Goal: Task Accomplishment & Management: Complete application form

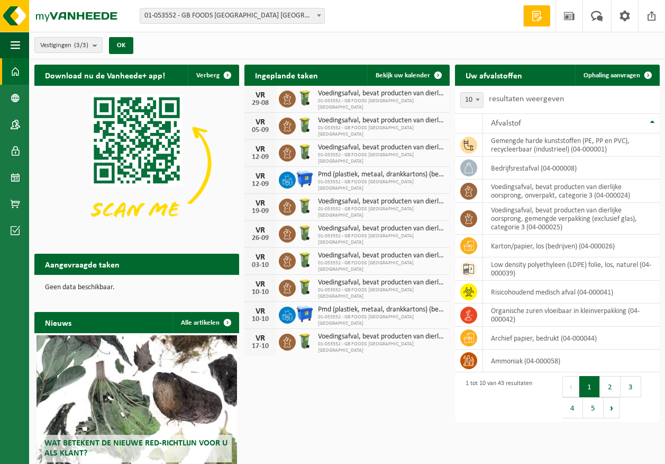
click at [194, 282] on span "Toon de aangevraagde taken" at bounding box center [179, 285] width 82 height 7
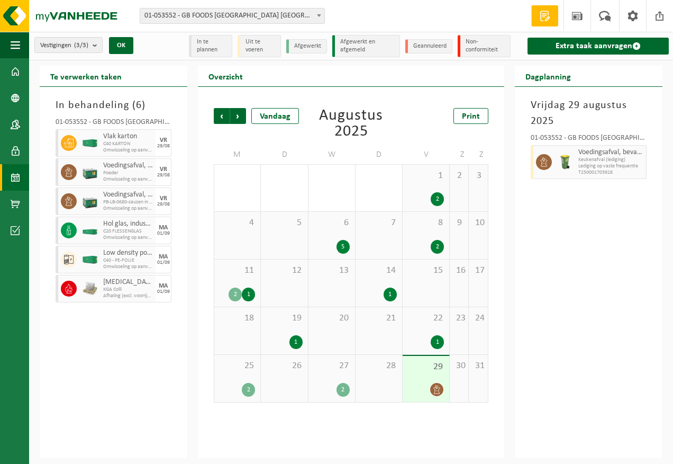
click at [340, 376] on div "27 2" at bounding box center [332, 378] width 47 height 47
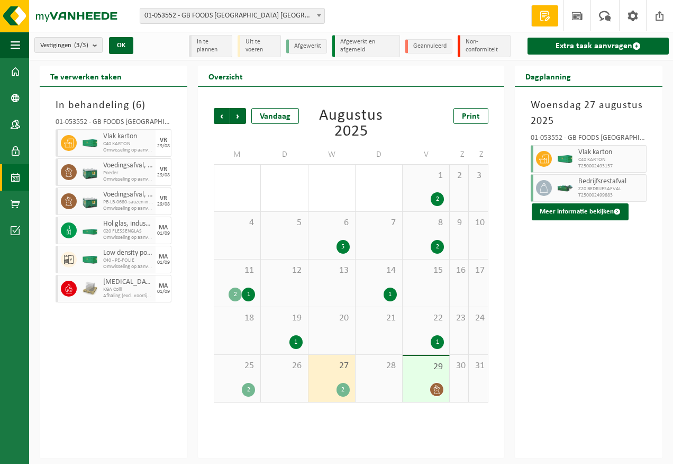
click at [583, 164] on span "T250002493157" at bounding box center [611, 166] width 65 height 6
click at [542, 338] on div "[DATE] 01-053552 - GB FOODS [GEOGRAPHIC_DATA] NV - PUURS-SINT-AMANDS Vlak karto…" at bounding box center [589, 272] width 148 height 371
click at [63, 20] on img at bounding box center [63, 16] width 127 height 32
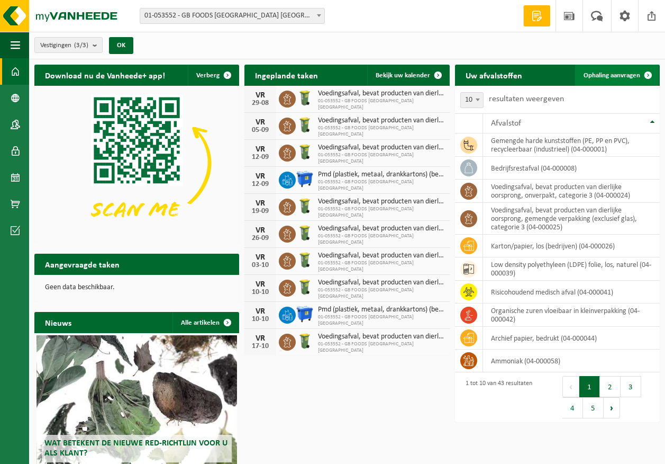
click at [608, 75] on span "Ophaling aanvragen" at bounding box center [612, 75] width 57 height 7
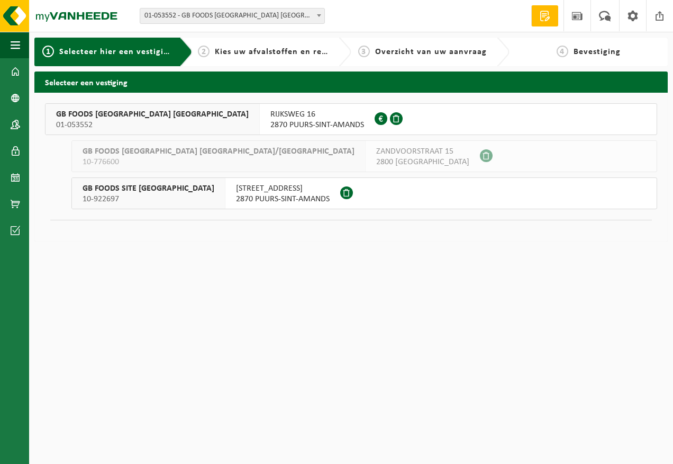
click at [270, 115] on span "RIJKSWEG 16" at bounding box center [317, 114] width 94 height 11
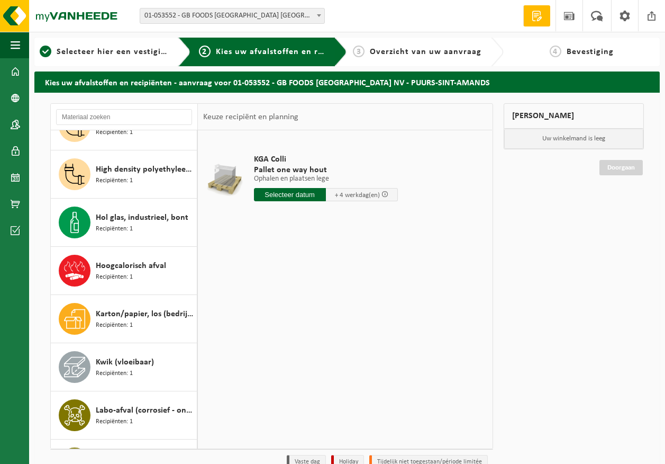
scroll to position [529, 0]
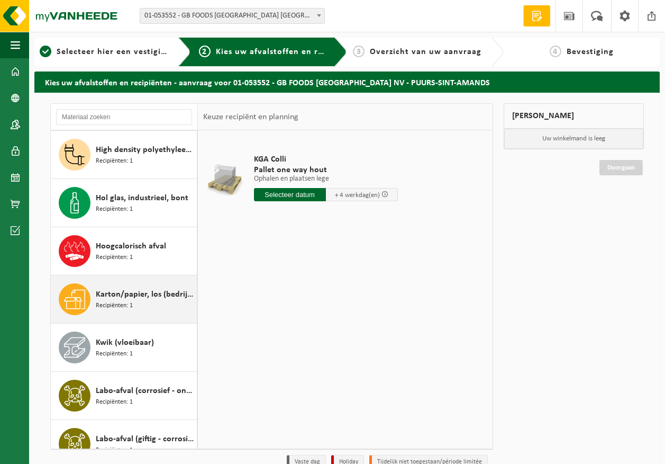
click at [117, 301] on span "Recipiënten: 1" at bounding box center [114, 306] width 37 height 10
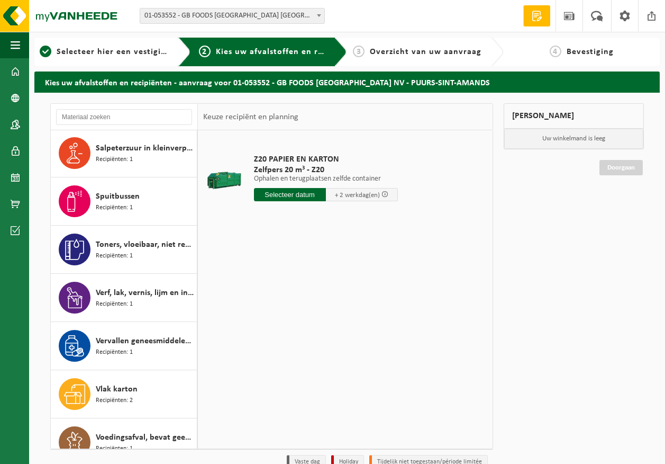
scroll to position [1415, 0]
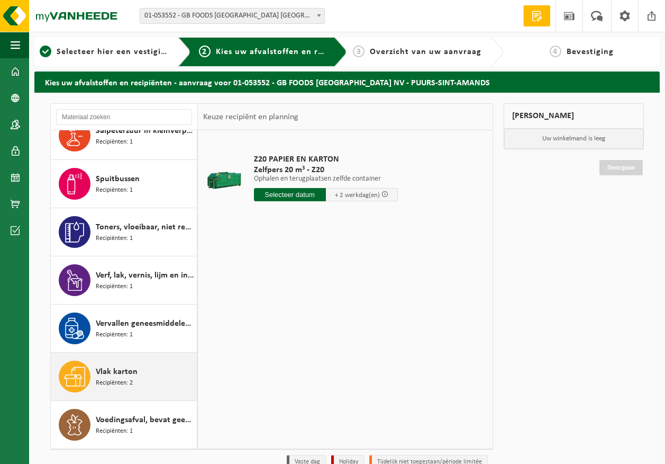
click at [121, 374] on span "Vlak karton" at bounding box center [117, 371] width 42 height 13
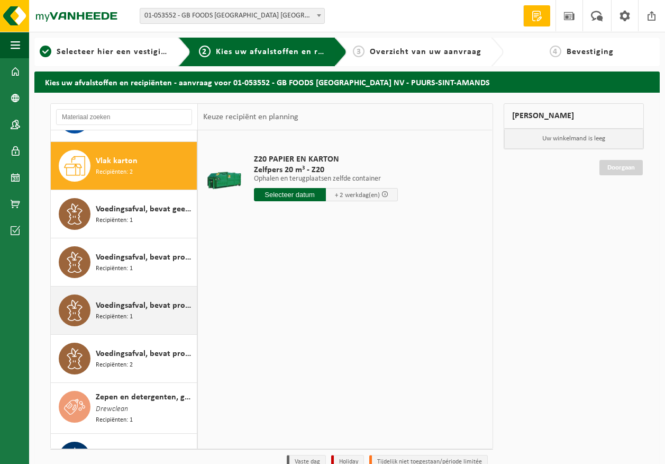
scroll to position [1638, 0]
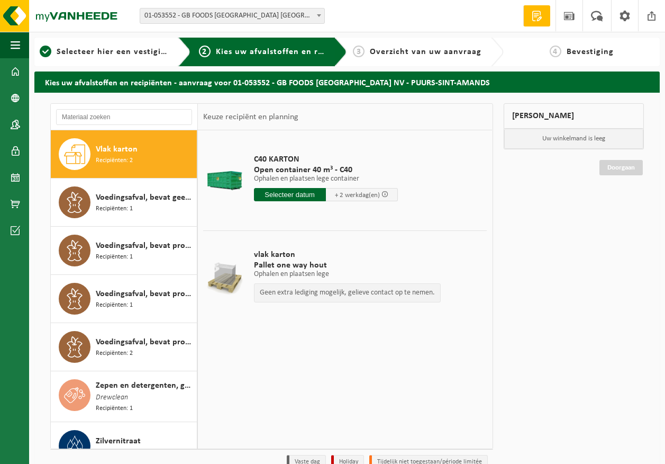
click at [286, 196] on input "text" at bounding box center [290, 194] width 72 height 13
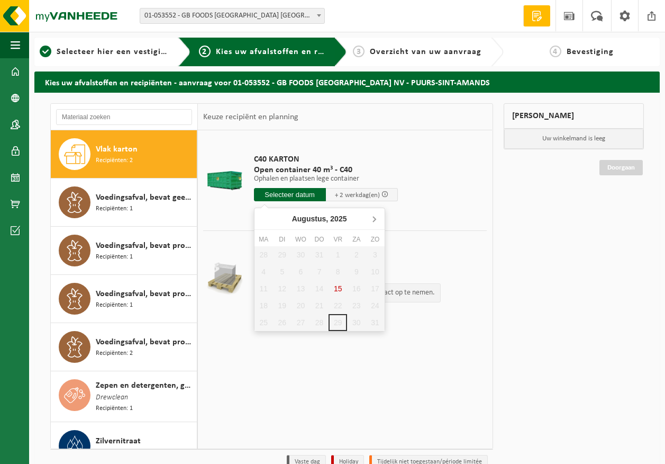
click at [371, 219] on icon at bounding box center [374, 218] width 17 height 17
click at [261, 256] on div "1" at bounding box center [264, 254] width 19 height 17
type input "Van 2025-09-01"
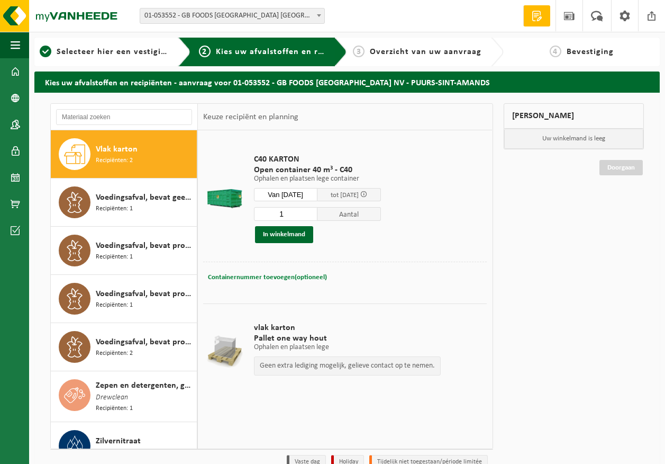
click at [264, 274] on span "Containernummer toevoegen(optioneel)" at bounding box center [267, 277] width 119 height 7
type input "c40-924"
click at [295, 234] on button "In winkelmand" at bounding box center [284, 234] width 58 height 17
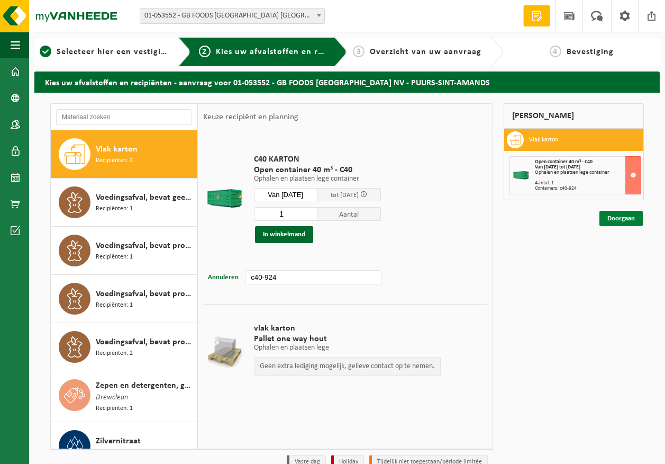
click at [623, 218] on link "Doorgaan" at bounding box center [621, 218] width 43 height 15
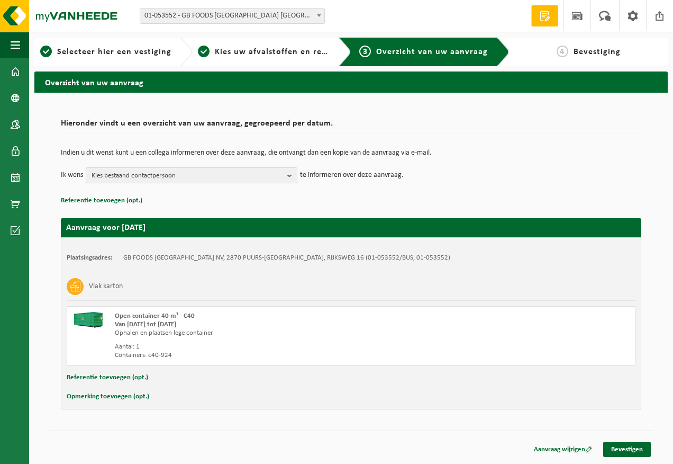
click at [125, 172] on span "Kies bestaand contactpersoon" at bounding box center [188, 176] width 192 height 16
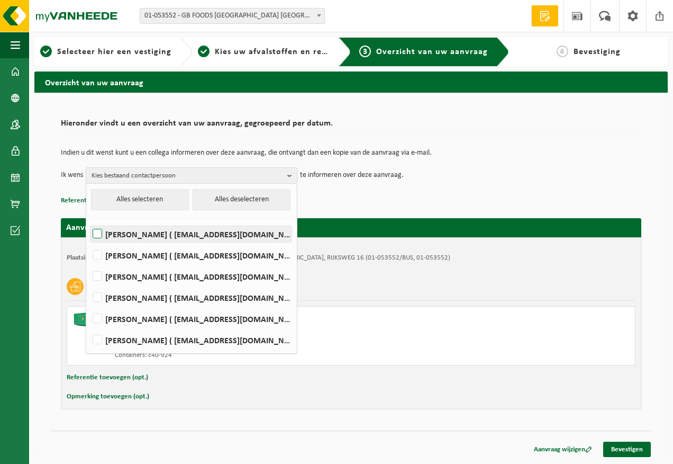
click at [130, 233] on label "Devy De Keersmaeker ( devy_dekeersmaeker@thegbfoods.com )" at bounding box center [191, 234] width 201 height 16
click at [89, 221] on input "Devy De Keersmaeker ( devy_dekeersmaeker@thegbfoods.com )" at bounding box center [88, 220] width 1 height 1
checkbox input "true"
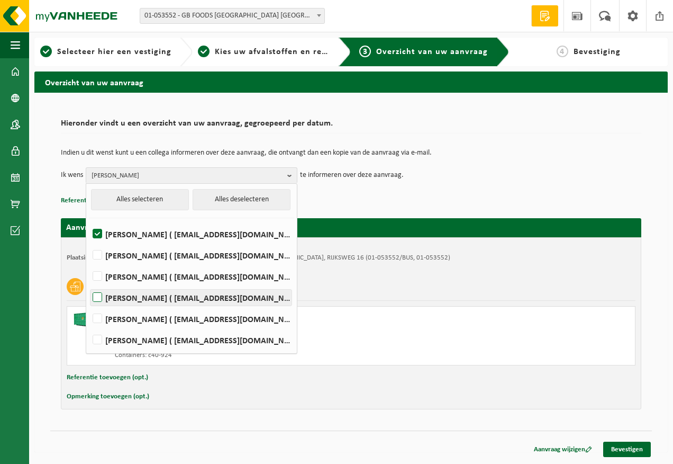
click at [127, 298] on label "Andre Reyniers ( andre_reyniers@thegbfoods.com )" at bounding box center [191, 298] width 201 height 16
click at [89, 284] on input "Andre Reyniers ( andre_reyniers@thegbfoods.com )" at bounding box center [88, 284] width 1 height 1
checkbox input "true"
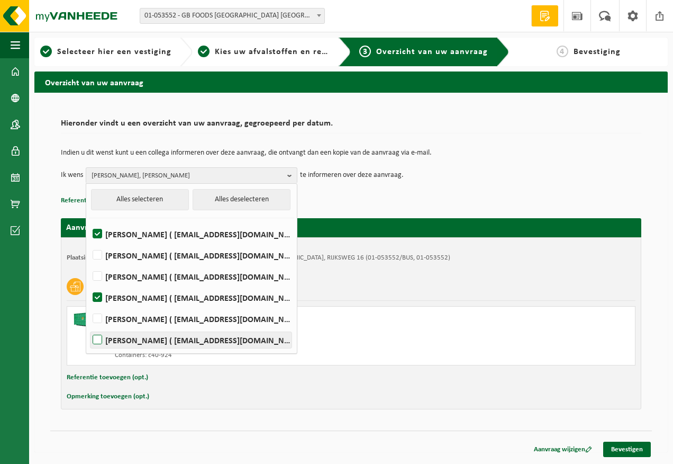
click at [129, 341] on label "Said Tizi ( said_tizi@thegbfoods.com )" at bounding box center [191, 340] width 201 height 16
click at [89, 327] on input "Said Tizi ( said_tizi@thegbfoods.com )" at bounding box center [88, 326] width 1 height 1
checkbox input "true"
click at [461, 428] on div "Hieronder vindt u een overzicht van uw aanvraag, gegroepeerd per datum. Indien …" at bounding box center [351, 272] width 634 height 359
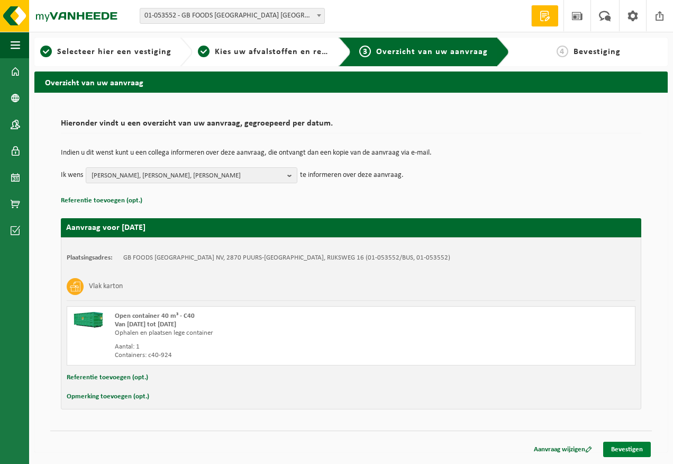
click at [628, 444] on link "Bevestigen" at bounding box center [627, 448] width 48 height 15
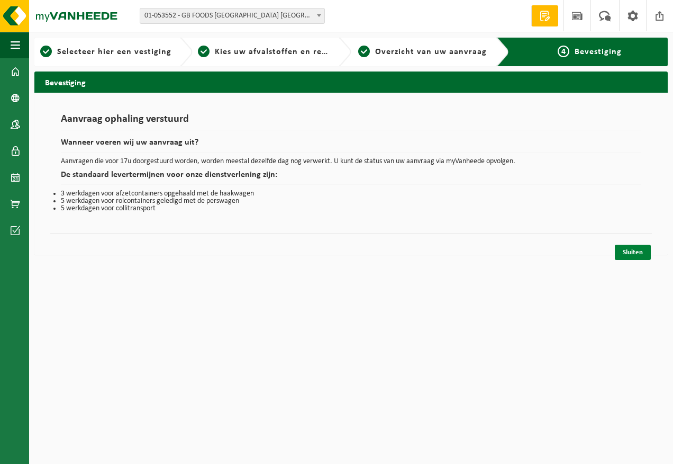
click at [636, 259] on link "Sluiten" at bounding box center [633, 252] width 36 height 15
